Goal: Information Seeking & Learning: Find specific fact

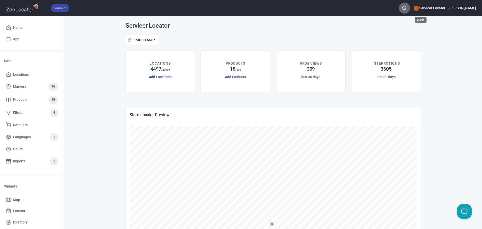
click at [407, 8] on icon "button" at bounding box center [404, 8] width 5 height 5
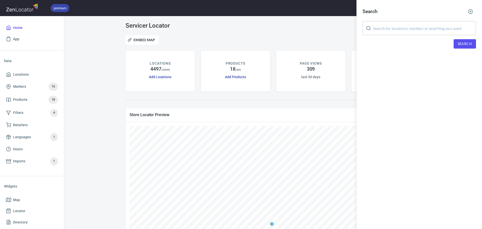
click at [410, 28] on input "text" at bounding box center [424, 28] width 103 height 14
click at [397, 32] on input "text" at bounding box center [424, 28] width 103 height 14
paste input "RD Appliance Service"
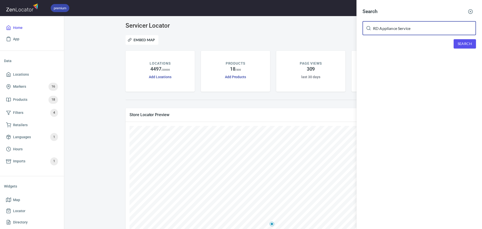
click at [460, 44] on span "Search" at bounding box center [465, 44] width 14 height 6
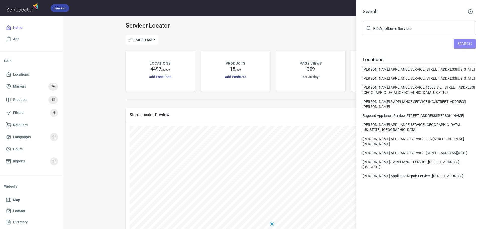
click at [462, 43] on span "Search" at bounding box center [465, 44] width 14 height 6
click at [427, 30] on input "RD Appliance Service" at bounding box center [424, 28] width 103 height 14
drag, startPoint x: 424, startPoint y: 30, endPoint x: 387, endPoint y: 30, distance: 37.1
click at [387, 30] on input "RD Appliance Service" at bounding box center [424, 28] width 103 height 14
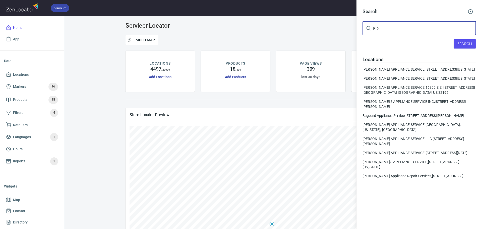
type input "RD"
click at [457, 44] on button "Search" at bounding box center [465, 43] width 22 height 9
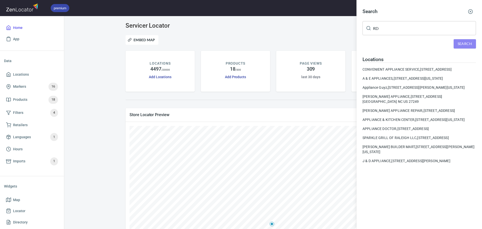
click at [457, 44] on button "Search" at bounding box center [465, 43] width 22 height 9
click at [470, 10] on circle "button" at bounding box center [470, 12] width 4 height 4
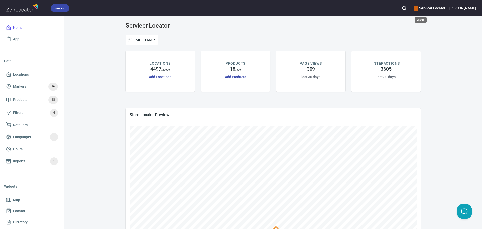
click at [407, 8] on icon "button" at bounding box center [404, 8] width 5 height 5
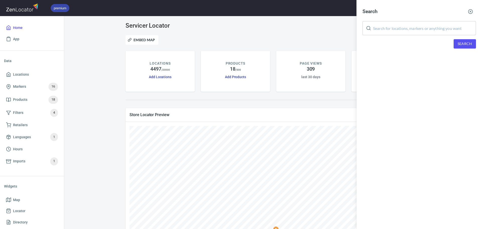
click at [410, 29] on input "text" at bounding box center [424, 28] width 103 height 14
click at [428, 32] on input "text" at bounding box center [424, 28] width 103 height 14
click at [457, 42] on button "Search" at bounding box center [465, 43] width 22 height 9
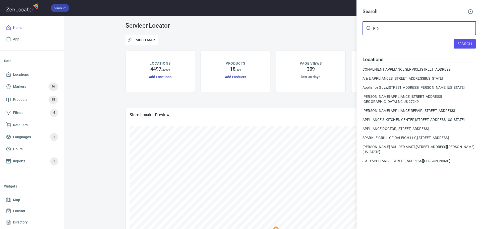
click at [383, 31] on input "RD" at bounding box center [424, 28] width 103 height 14
type input "RD Appliance"
click at [455, 47] on button "Search" at bounding box center [465, 43] width 22 height 9
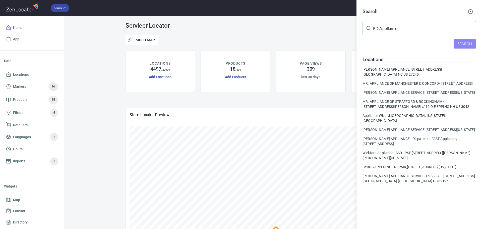
click at [460, 45] on span "Search" at bounding box center [465, 44] width 14 height 6
click at [471, 13] on icon "button" at bounding box center [470, 11] width 5 height 5
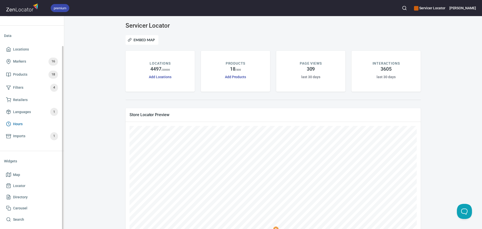
scroll to position [29, 0]
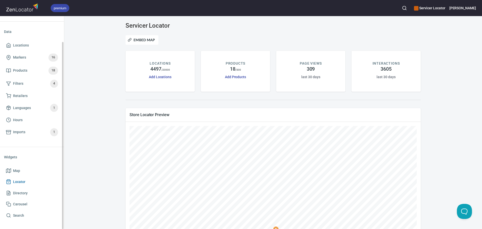
click at [19, 183] on span "Locator" at bounding box center [19, 181] width 12 height 6
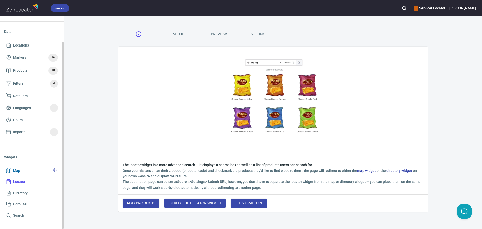
click at [16, 172] on span "Map" at bounding box center [16, 170] width 7 height 6
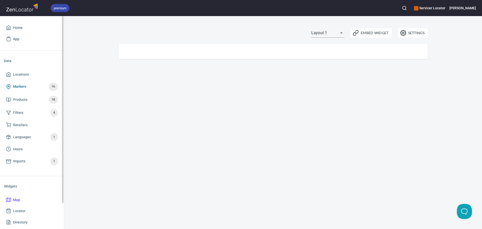
click at [21, 86] on span "Markers" at bounding box center [19, 86] width 13 height 6
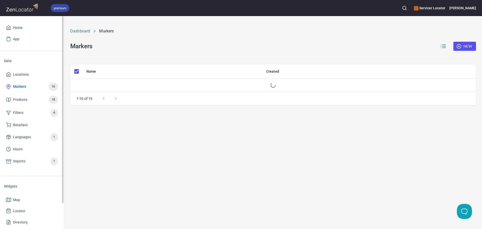
checkbox input "false"
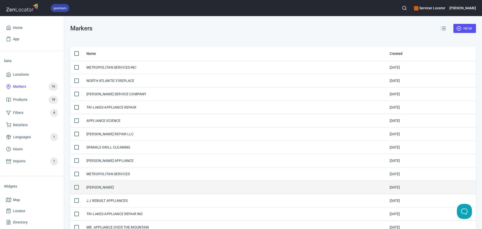
scroll to position [85, 0]
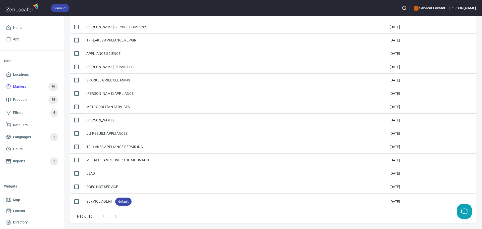
click at [115, 217] on div at bounding box center [110, 216] width 24 height 12
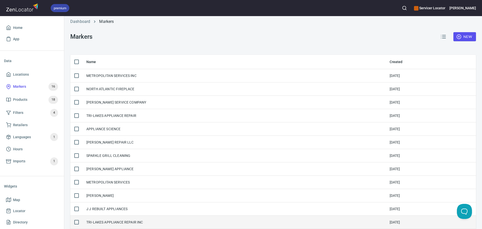
scroll to position [0, 0]
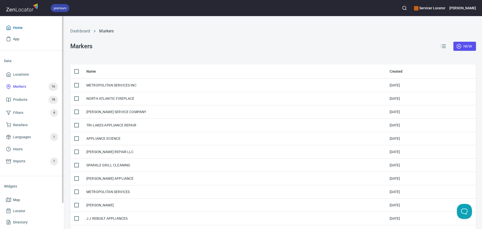
click at [18, 30] on span "Home" at bounding box center [18, 28] width 10 height 6
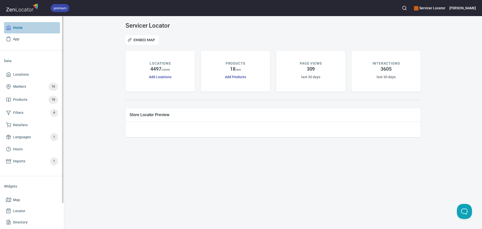
click at [18, 30] on span "Home" at bounding box center [18, 28] width 10 height 6
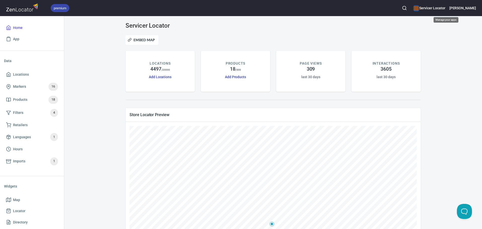
click at [418, 10] on div "color-CE600E" at bounding box center [416, 8] width 5 height 5
click at [426, 22] on ul "Servicer Locator Manage apps..." at bounding box center [446, 25] width 63 height 22
click at [426, 29] on li "Manage apps..." at bounding box center [446, 29] width 63 height 9
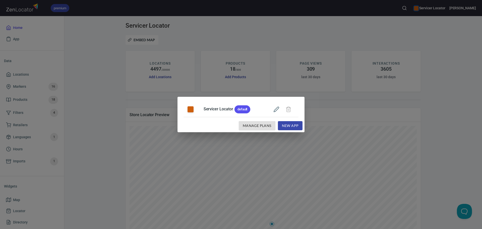
click at [107, 104] on div "Servicer Locator default Manage Plans New App" at bounding box center [241, 114] width 482 height 229
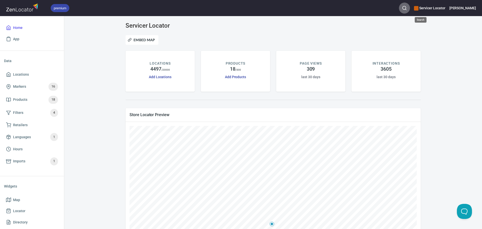
click at [407, 8] on icon "button" at bounding box center [404, 8] width 5 height 5
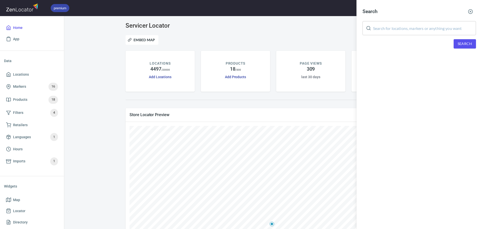
click at [404, 26] on input "text" at bounding box center [424, 28] width 103 height 14
click at [471, 9] on button "button" at bounding box center [470, 11] width 11 height 11
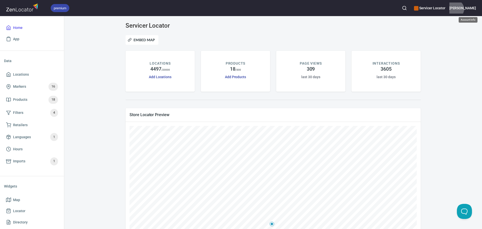
click at [471, 9] on h6 "[PERSON_NAME]" at bounding box center [462, 8] width 27 height 6
click at [410, 3] on div at bounding box center [404, 8] width 11 height 11
click at [407, 8] on icon "button" at bounding box center [404, 8] width 5 height 5
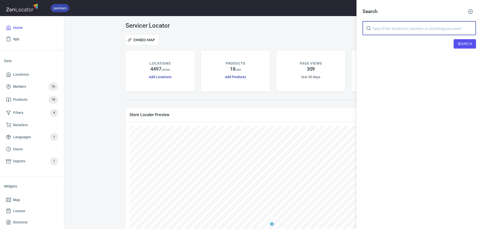
click at [393, 30] on input "text" at bounding box center [424, 28] width 103 height 14
click at [469, 45] on span "Search" at bounding box center [465, 44] width 14 height 6
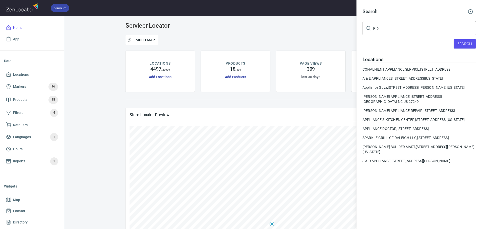
click at [408, 31] on input "RD" at bounding box center [424, 28] width 103 height 14
type input "RD Appl"
click at [460, 46] on span "Search" at bounding box center [465, 44] width 14 height 6
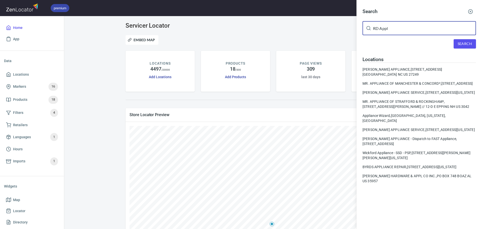
drag, startPoint x: 392, startPoint y: 25, endPoint x: 352, endPoint y: 28, distance: 40.2
click at [352, 28] on div "Search RD Appl ​ Search Locations [PERSON_NAME] APPLIANCE, [STREET_ADDRESS] [GE…" at bounding box center [241, 114] width 482 height 229
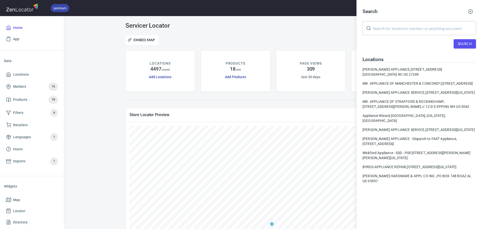
click at [390, 26] on input "text" at bounding box center [424, 28] width 103 height 14
